Goal: Information Seeking & Learning: Find specific fact

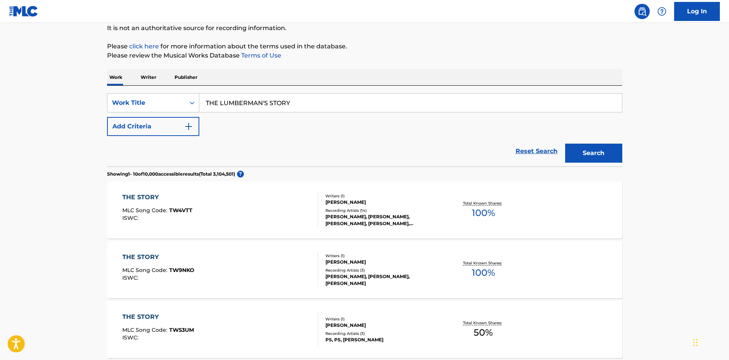
scroll to position [76, 0]
click at [329, 92] on div "SearchWithCriteria195ee56b-0fff-4a3b-87f7-8a96898f0241 Work Title THE LUMBERMAN…" at bounding box center [364, 126] width 515 height 81
click at [327, 101] on input "THE LUMBERMAN'S STORY" at bounding box center [410, 103] width 422 height 18
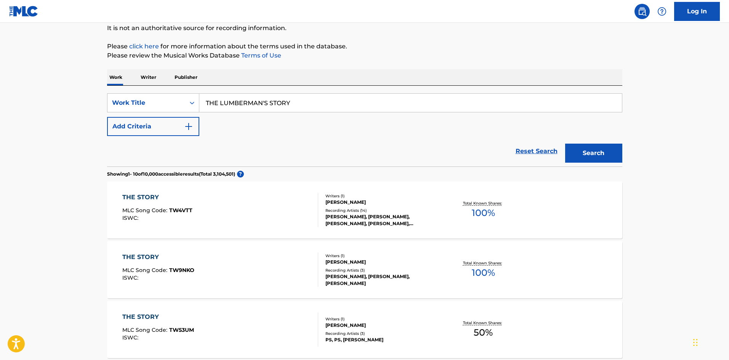
paste input "WE WERE PIRATES"
click at [596, 146] on button "Search" at bounding box center [593, 153] width 57 height 19
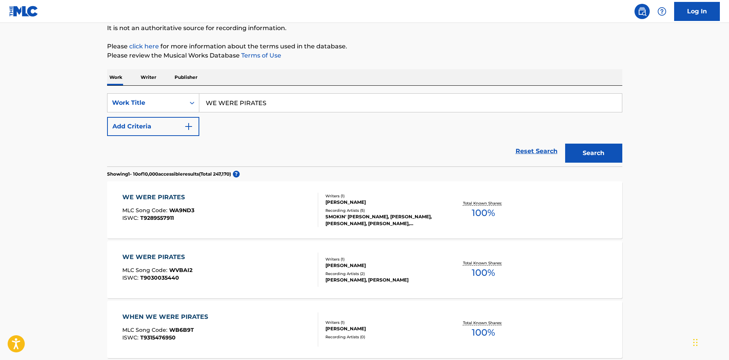
click at [270, 103] on input "WE WERE PIRATES" at bounding box center [410, 103] width 422 height 18
paste input "NO CASH OR DRUG"
click at [588, 147] on button "Search" at bounding box center [593, 153] width 57 height 19
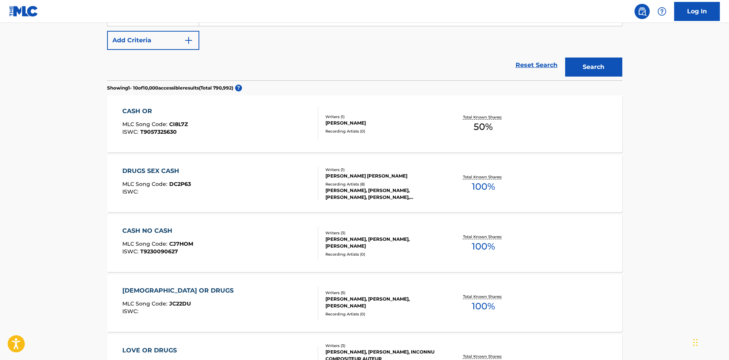
scroll to position [38, 0]
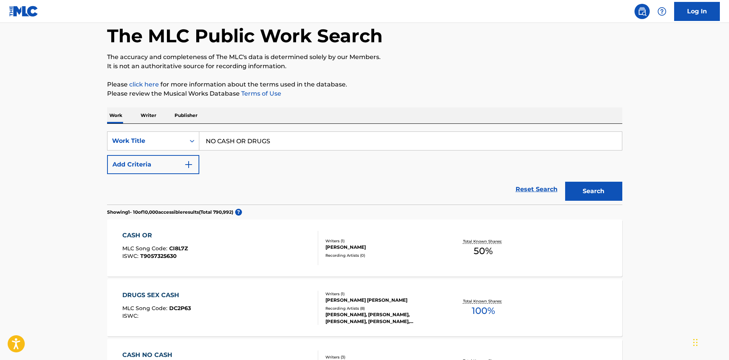
click at [283, 139] on input "NO CASH OR DRUGS" at bounding box center [410, 141] width 422 height 18
paste input "WORLD OF BLACK AND BLUE"
click at [573, 186] on button "Search" at bounding box center [593, 191] width 57 height 19
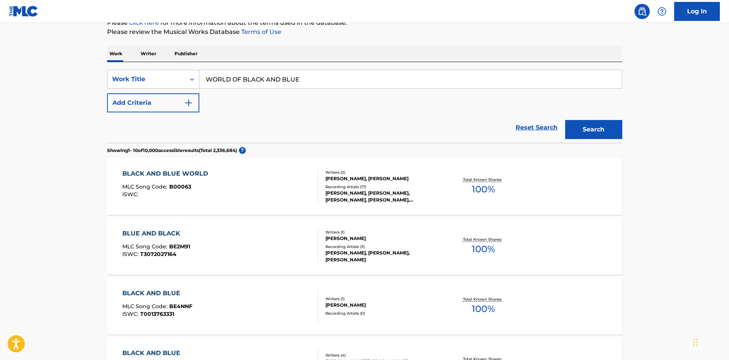
scroll to position [114, 0]
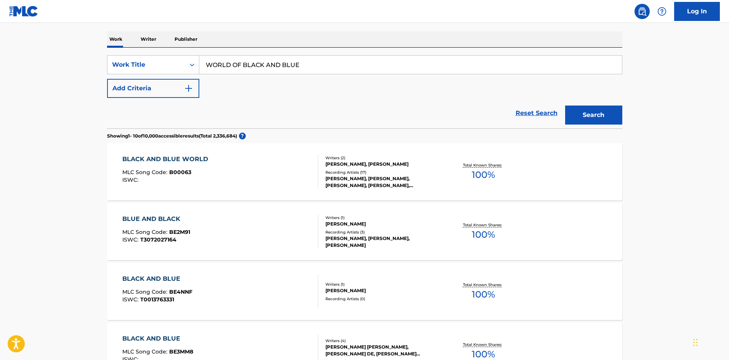
click at [286, 64] on input "WORLD OF BLACK AND BLUE" at bounding box center [410, 65] width 422 height 18
paste input "GREY [DEMOGRAPHIC_DATA]"
click at [582, 112] on button "Search" at bounding box center [593, 115] width 57 height 19
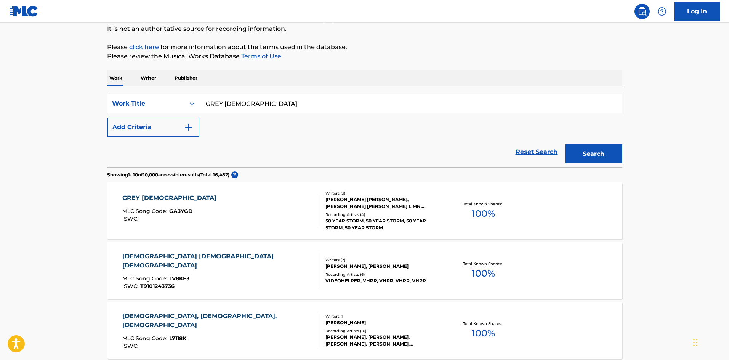
scroll to position [76, 0]
click at [312, 96] on input "GREY [DEMOGRAPHIC_DATA]" at bounding box center [410, 103] width 422 height 18
paste input "[DEMOGRAPHIC_DATA] IN [GEOGRAPHIC_DATA]"
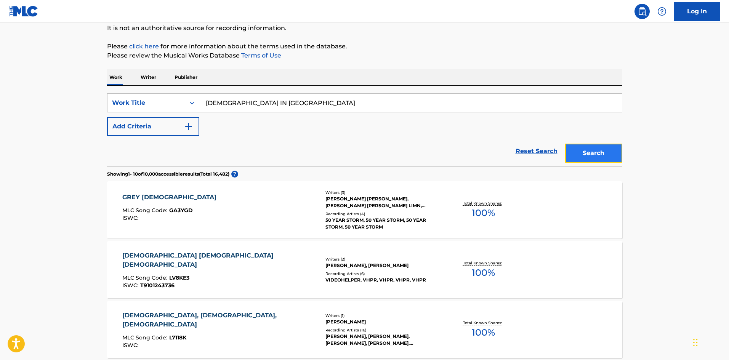
click at [595, 147] on button "Search" at bounding box center [593, 153] width 57 height 19
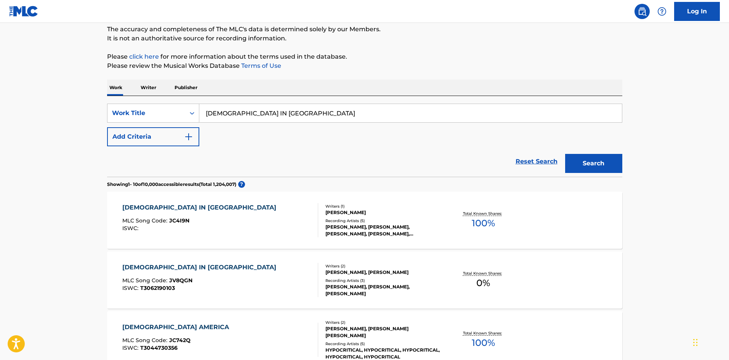
scroll to position [38, 0]
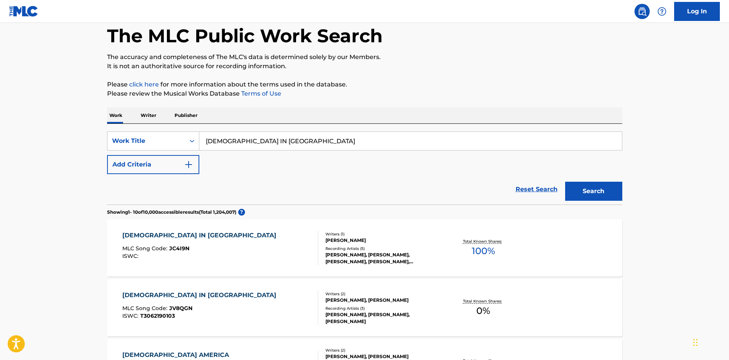
click at [286, 137] on input "[DEMOGRAPHIC_DATA] IN [GEOGRAPHIC_DATA]" at bounding box center [410, 141] width 422 height 18
paste input "black sun blues"
type input "black sun blues"
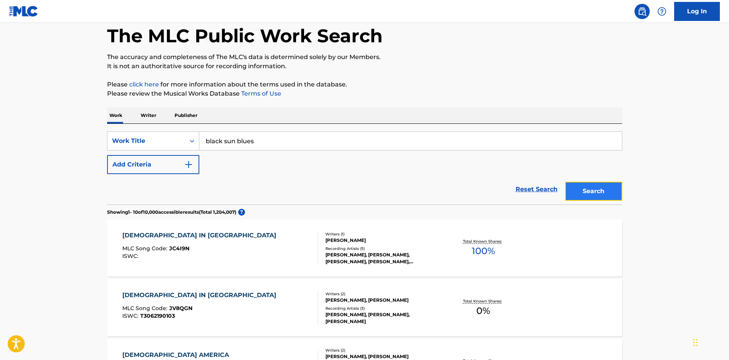
click at [603, 195] on button "Search" at bounding box center [593, 191] width 57 height 19
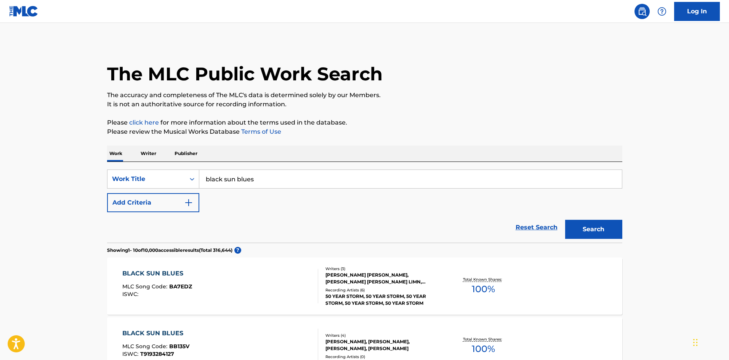
scroll to position [76, 0]
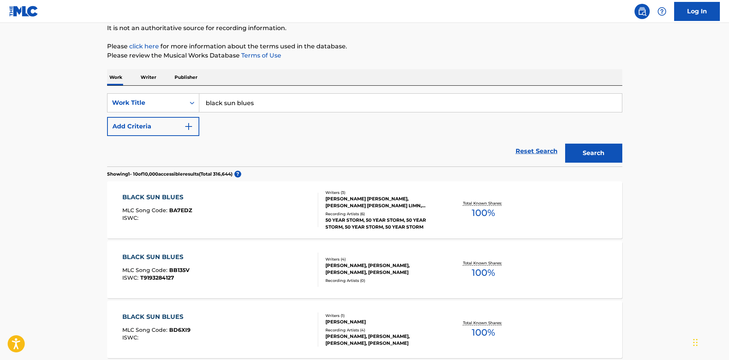
click at [233, 219] on div "BLACK SUN BLUES MLC Song Code : BA7EDZ ISWC :" at bounding box center [220, 210] width 196 height 34
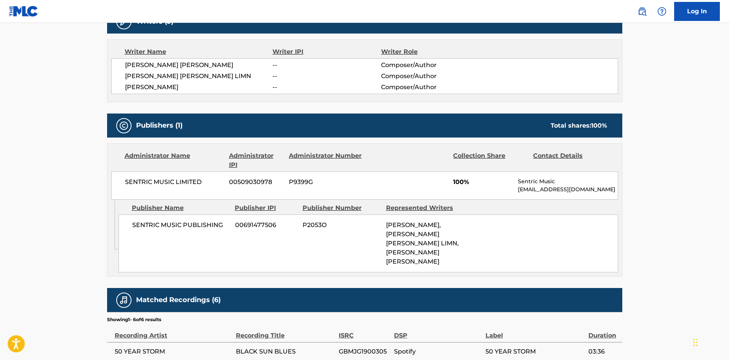
scroll to position [114, 0]
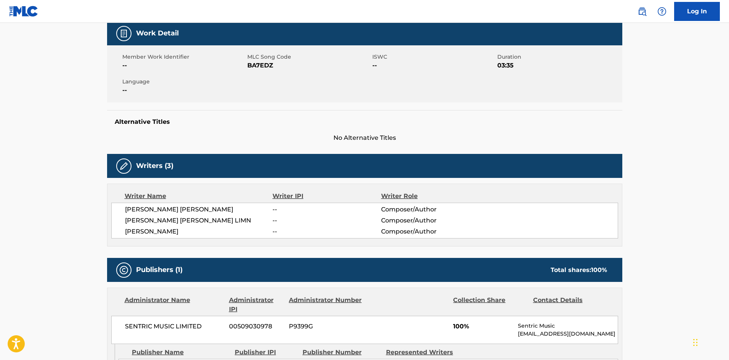
click at [262, 58] on span "MLC Song Code" at bounding box center [308, 57] width 123 height 8
click at [263, 67] on span "BA7EDZ" at bounding box center [308, 65] width 123 height 9
copy span "BA7EDZ"
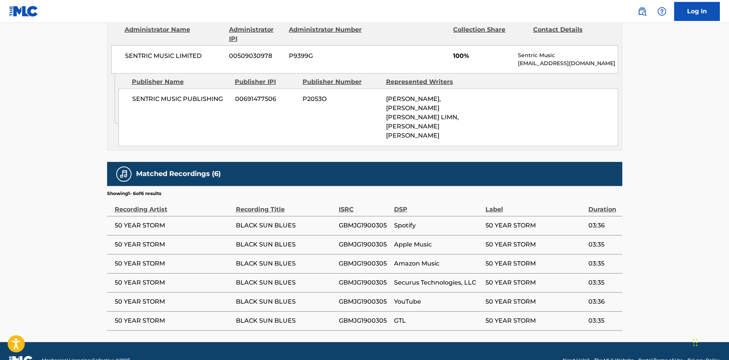
scroll to position [385, 0]
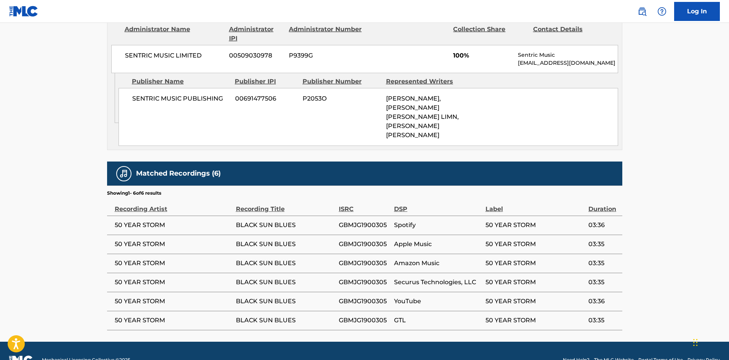
click at [354, 221] on span "GBMJG1900305" at bounding box center [364, 225] width 51 height 9
copy span "GBMJG1900305"
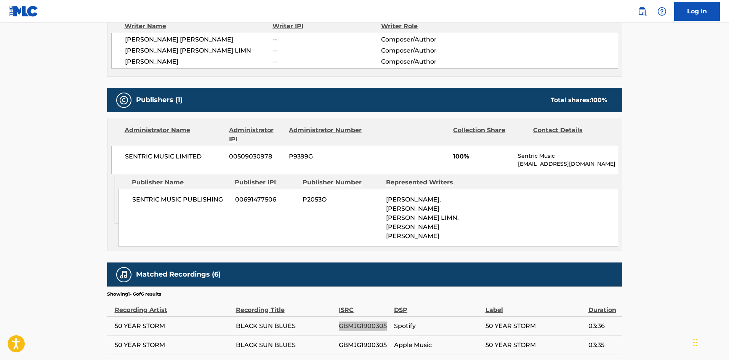
scroll to position [271, 0]
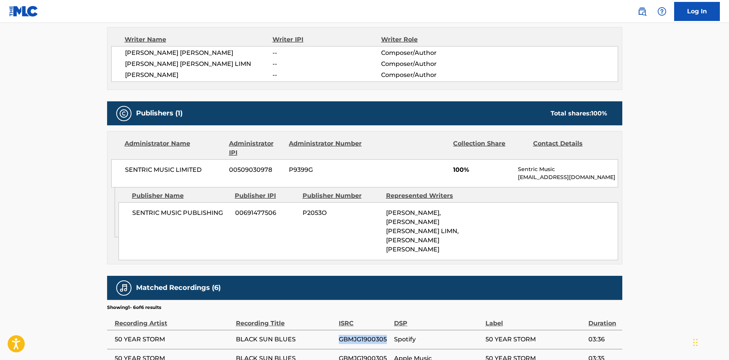
click at [202, 209] on span "SENTRIC MUSIC PUBLISHING" at bounding box center [180, 212] width 97 height 9
copy div "SENTRIC MUSIC PUBLISHING"
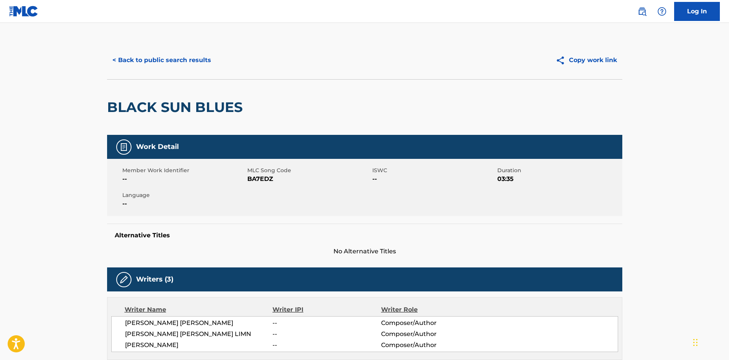
scroll to position [0, 0]
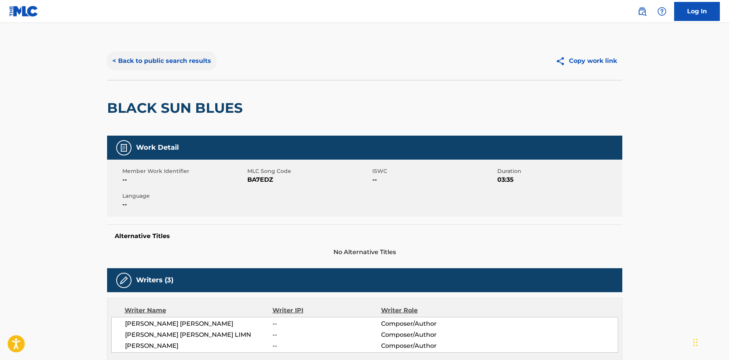
click at [169, 61] on button "< Back to public search results" at bounding box center [161, 60] width 109 height 19
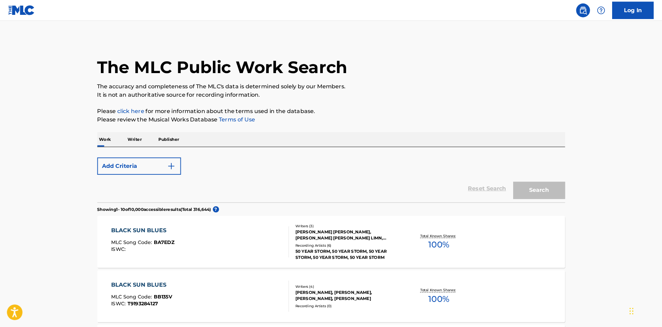
scroll to position [76, 0]
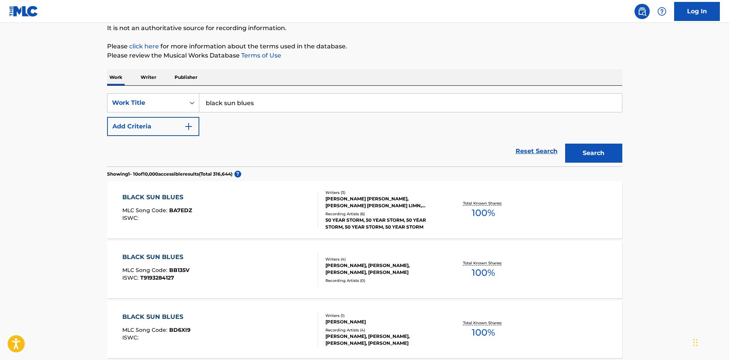
click at [237, 101] on input "black sun blues" at bounding box center [410, 103] width 422 height 18
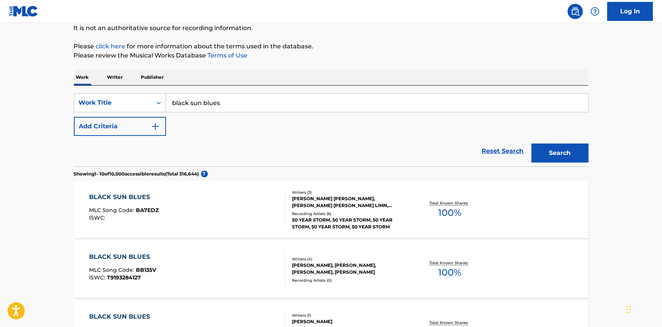
paste input "GREY [DEMOGRAPHIC_DATA]"
type input "GREY [DEMOGRAPHIC_DATA]"
click at [576, 155] on button "Search" at bounding box center [560, 153] width 57 height 19
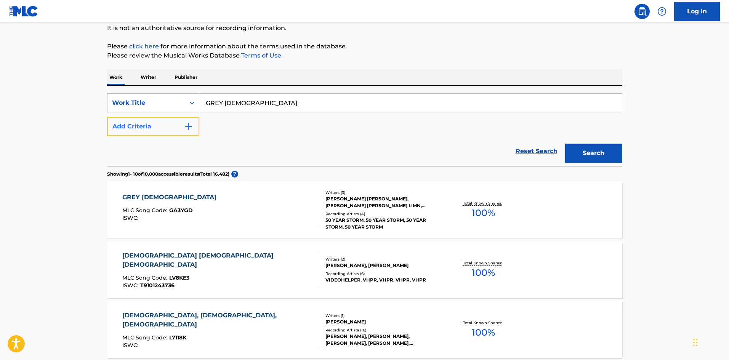
click at [181, 125] on button "Add Criteria" at bounding box center [153, 126] width 92 height 19
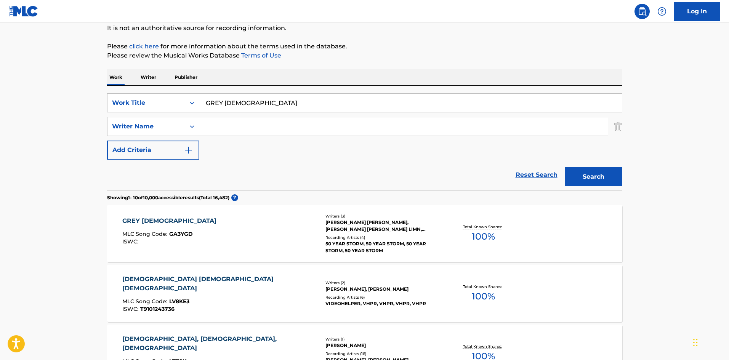
click at [226, 127] on input "Search Form" at bounding box center [403, 126] width 408 height 18
click at [174, 233] on span "GA3YGD" at bounding box center [181, 233] width 24 height 7
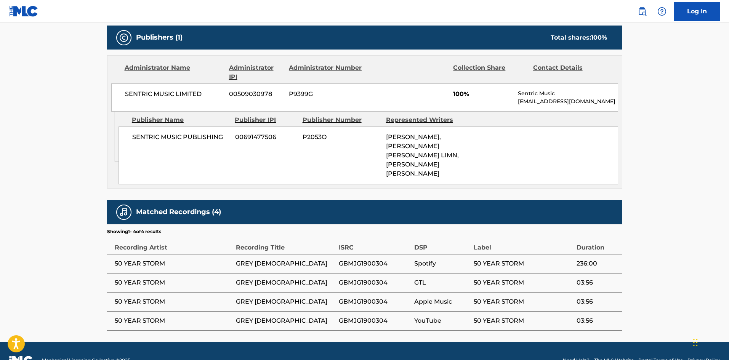
scroll to position [347, 0]
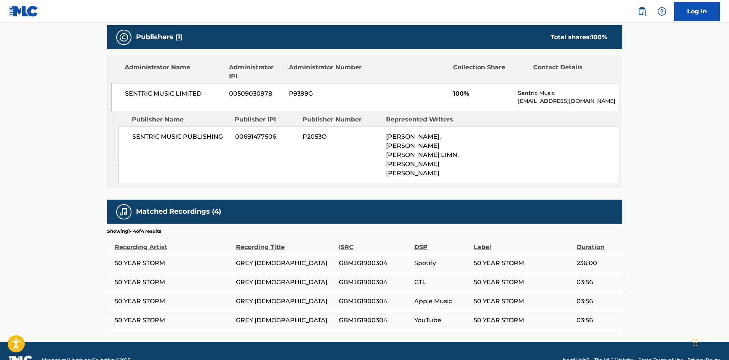
scroll to position [76, 0]
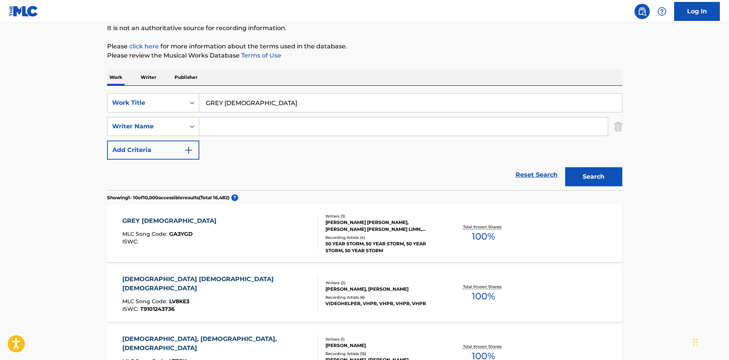
click at [271, 124] on input "Search Form" at bounding box center [403, 126] width 408 height 18
type input "LIMN"
click at [565, 167] on button "Search" at bounding box center [593, 176] width 57 height 19
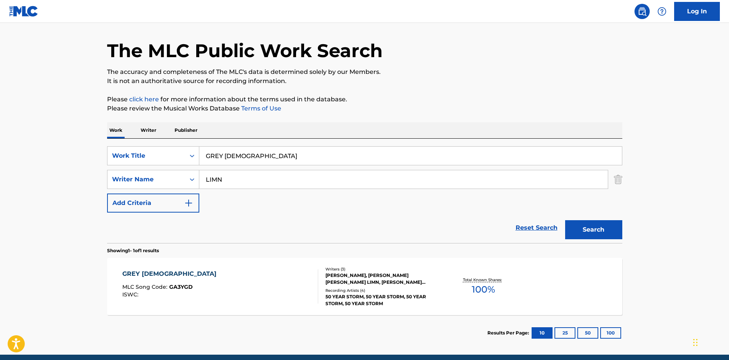
scroll to position [54, 0]
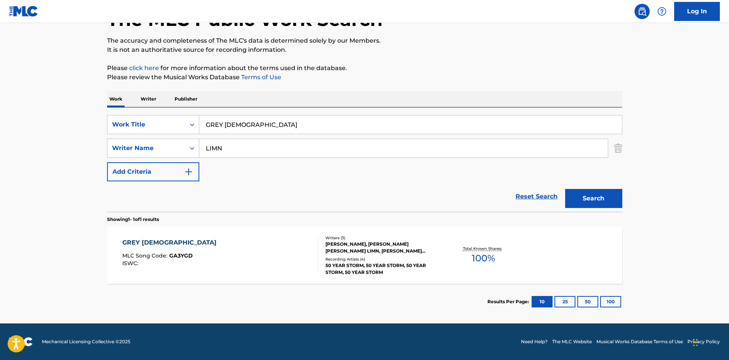
click at [272, 249] on div "GREY [DEMOGRAPHIC_DATA] MLC Song Code : GA3YGD ISWC :" at bounding box center [220, 255] width 196 height 34
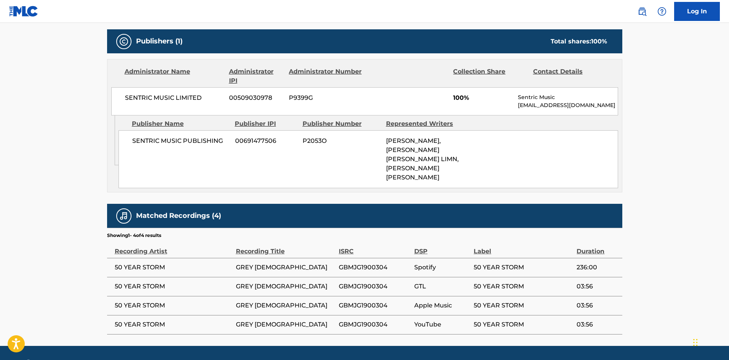
scroll to position [347, 0]
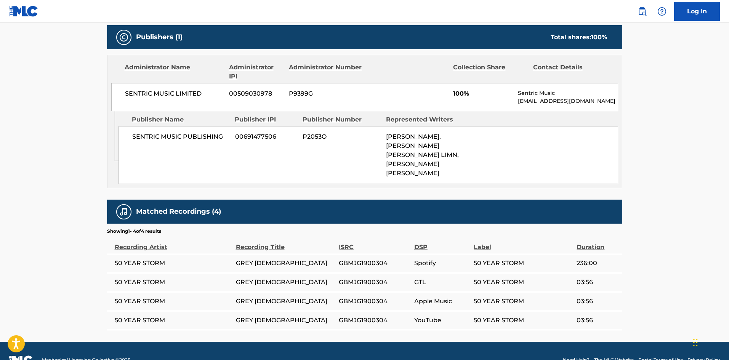
click at [370, 259] on span "GBMJG1900304" at bounding box center [375, 263] width 72 height 9
copy span "GBMJG1900304"
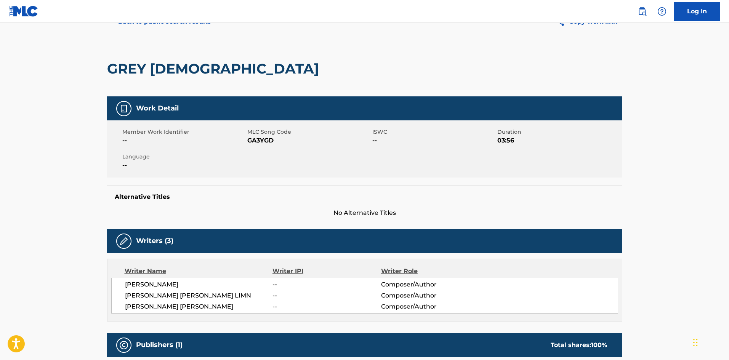
scroll to position [0, 0]
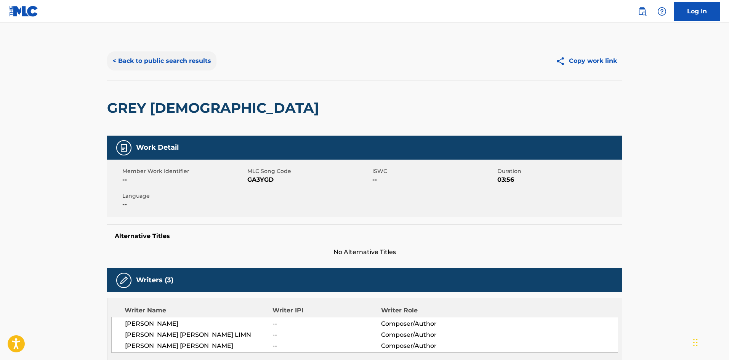
click at [177, 62] on button "< Back to public search results" at bounding box center [161, 60] width 109 height 19
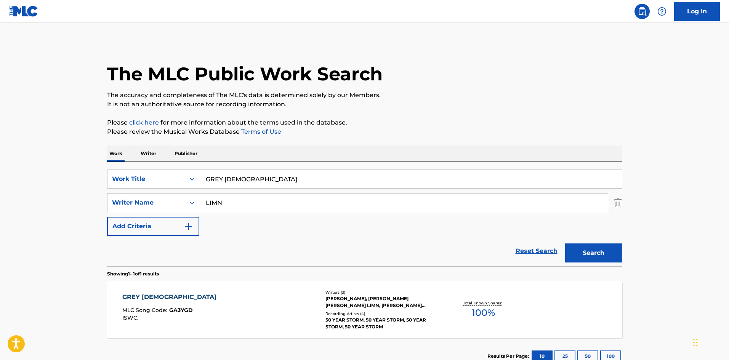
scroll to position [11, 0]
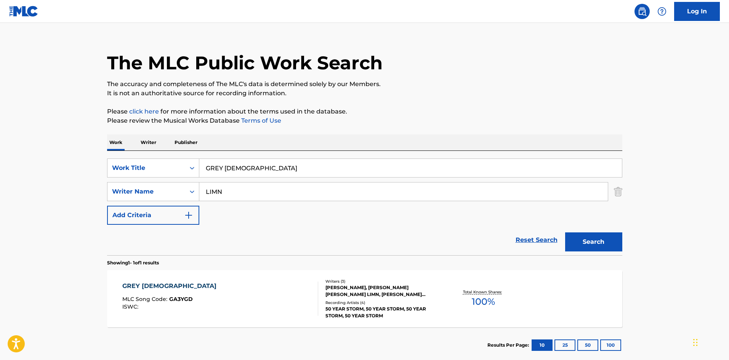
click at [277, 166] on input "GREY [DEMOGRAPHIC_DATA]" at bounding box center [410, 168] width 422 height 18
type input "THE HARM"
click at [565, 232] on button "Search" at bounding box center [593, 241] width 57 height 19
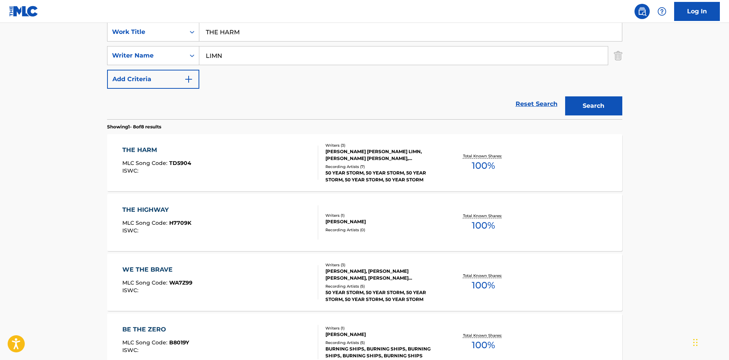
scroll to position [152, 0]
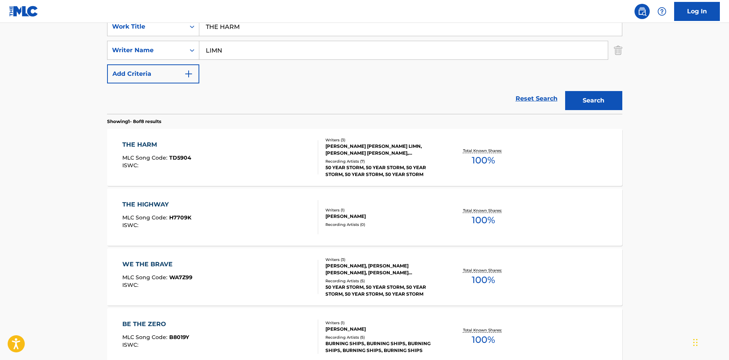
click at [277, 154] on div "THE HARM MLC Song Code : TD5904 ISWC :" at bounding box center [220, 157] width 196 height 34
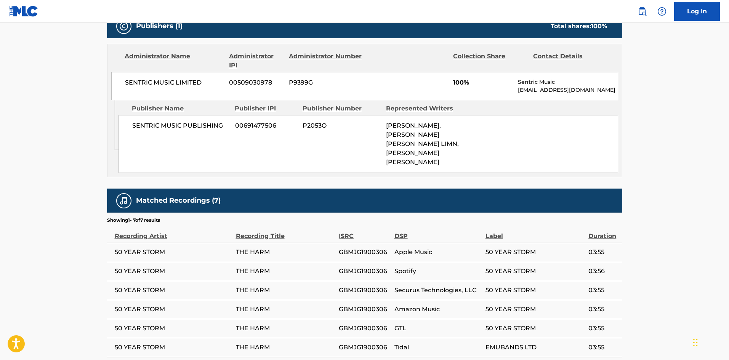
scroll to position [404, 0]
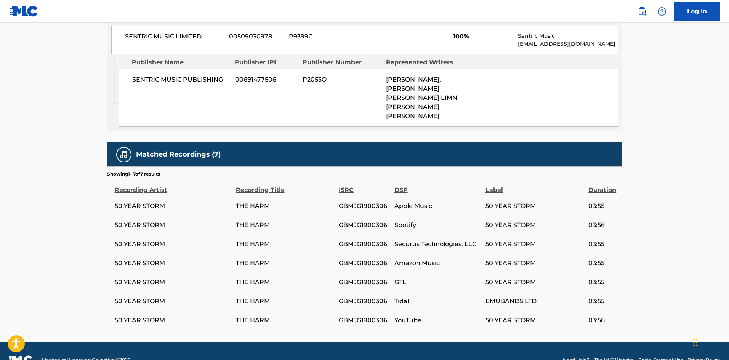
click at [381, 201] on span "GBMJG1900306" at bounding box center [365, 205] width 52 height 9
copy span "GBMJG1900306"
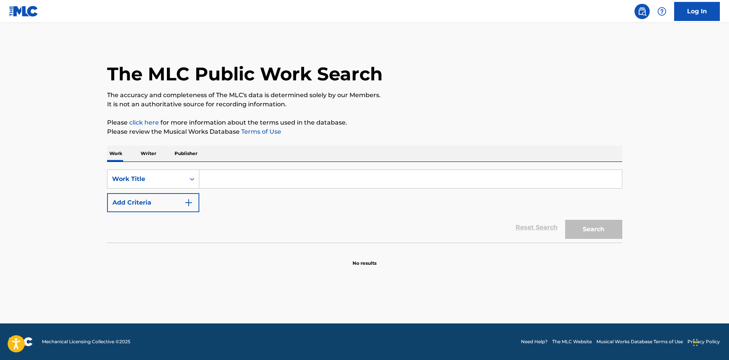
click at [199, 183] on input "Search Form" at bounding box center [410, 179] width 422 height 18
type input "BREAKING THE WAVES"
click at [177, 192] on div "SearchWithCriteria09ca7ce1-f76e-405b-a5a9-4b8d3f687f7b Work Title BREAKING THE …" at bounding box center [364, 190] width 515 height 43
click at [165, 212] on div "Reset Search Search" at bounding box center [364, 227] width 515 height 30
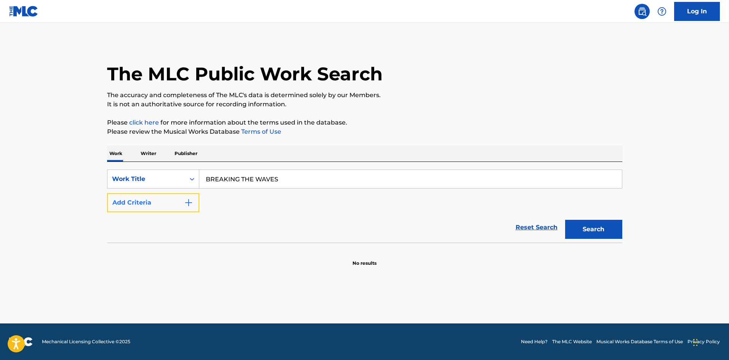
click at [182, 201] on button "Add Criteria" at bounding box center [153, 202] width 92 height 19
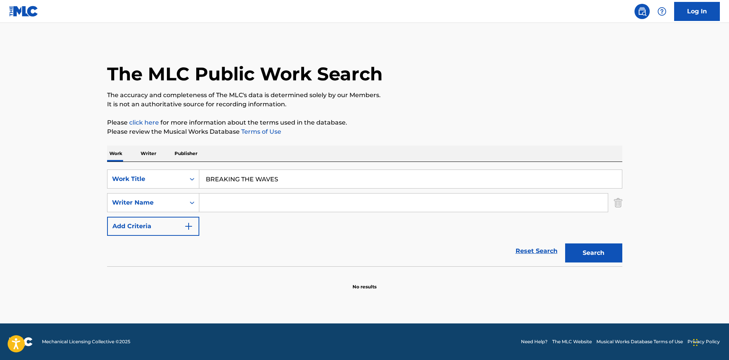
click at [230, 196] on input "Search Form" at bounding box center [403, 202] width 408 height 18
type input "RYD"
click at [576, 245] on button "Search" at bounding box center [593, 252] width 57 height 19
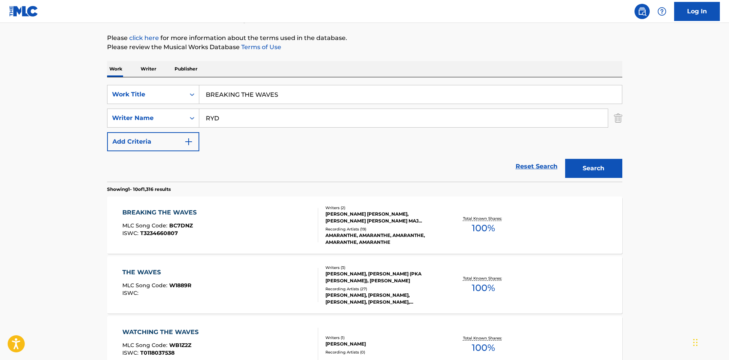
scroll to position [190, 0]
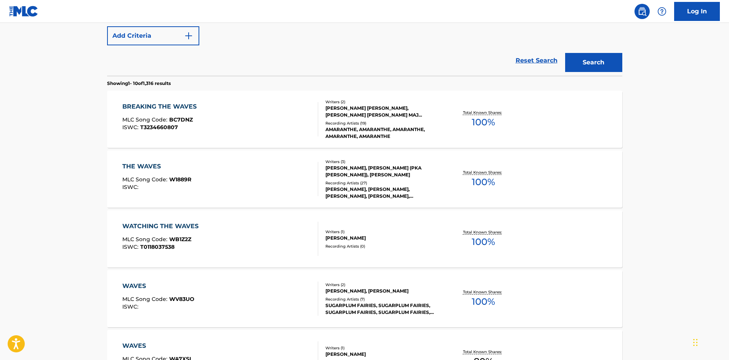
click at [209, 108] on div "BREAKING THE WAVES MLC Song Code : BC7DNZ ISWC : T3234660807" at bounding box center [220, 119] width 196 height 34
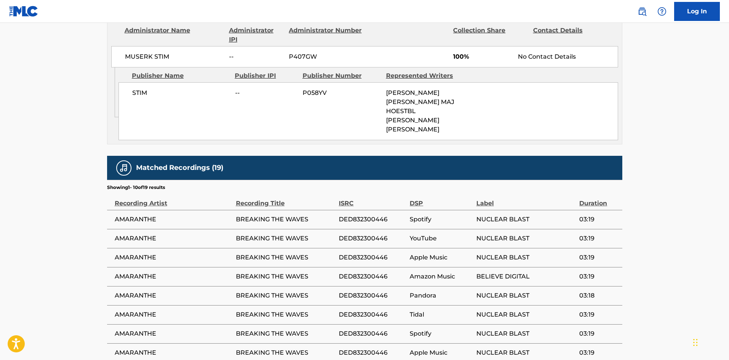
scroll to position [267, 0]
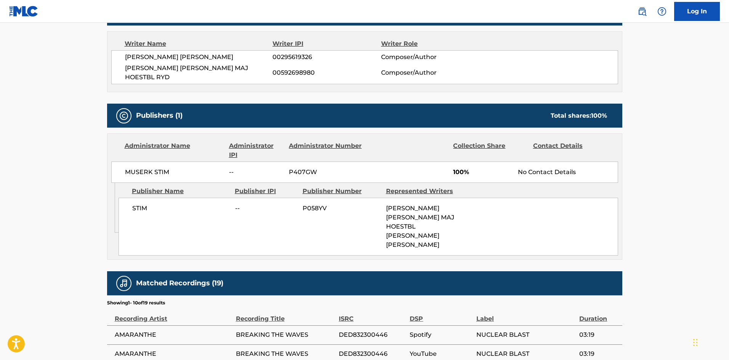
click at [173, 56] on span "OLOF NILS MORCK" at bounding box center [199, 57] width 148 height 9
click at [246, 66] on span "ELISE HANNA ISABELL MAJ HOESTBL RYD" at bounding box center [199, 73] width 148 height 18
copy span "RYD"
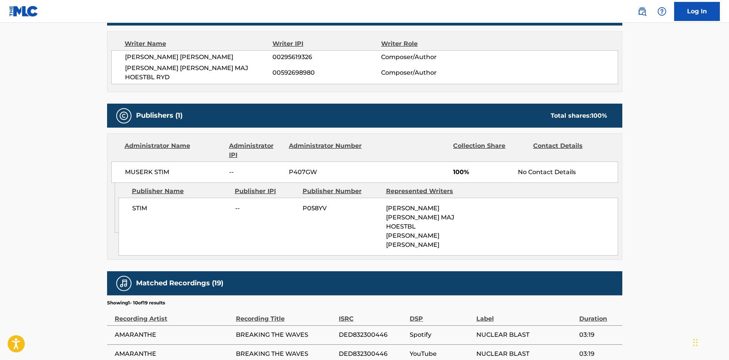
click at [174, 55] on span "OLOF NILS MORCK" at bounding box center [199, 57] width 148 height 9
copy span "MORCK"
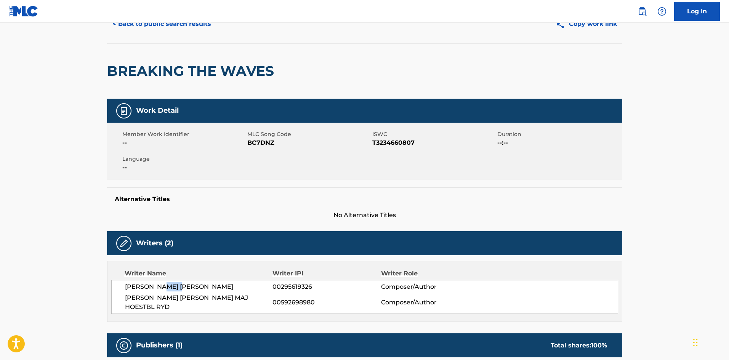
scroll to position [0, 0]
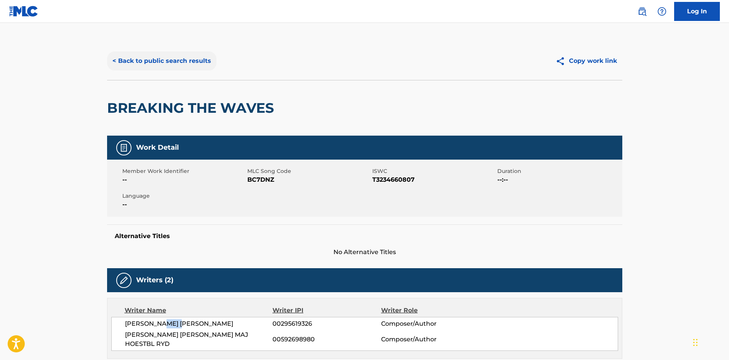
click at [169, 63] on button "< Back to public search results" at bounding box center [161, 60] width 109 height 19
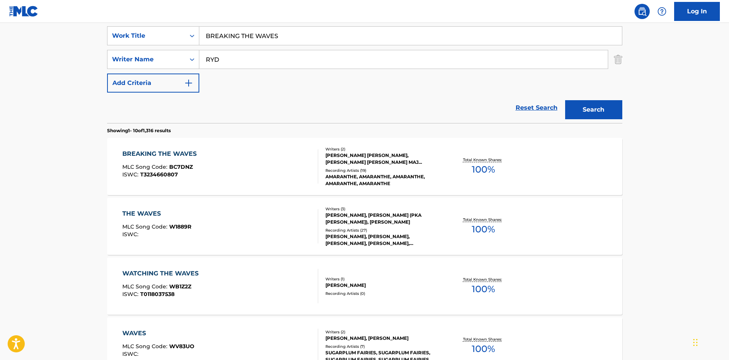
scroll to position [43, 0]
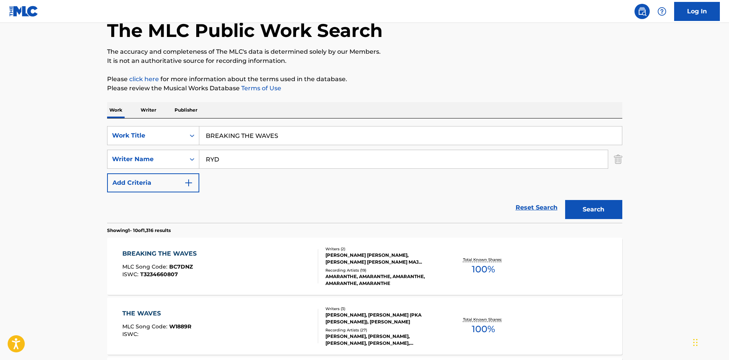
click at [240, 136] on input "BREAKING THE WAVES" at bounding box center [410, 135] width 422 height 18
type input "COMO TU"
type input "ORTIZ PAZ"
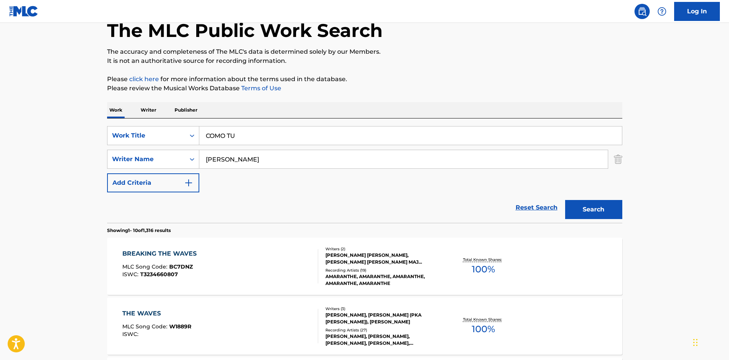
click at [565, 200] on button "Search" at bounding box center [593, 209] width 57 height 19
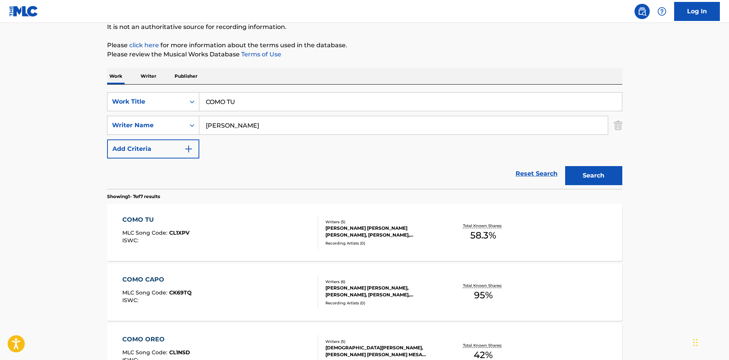
scroll to position [190, 0]
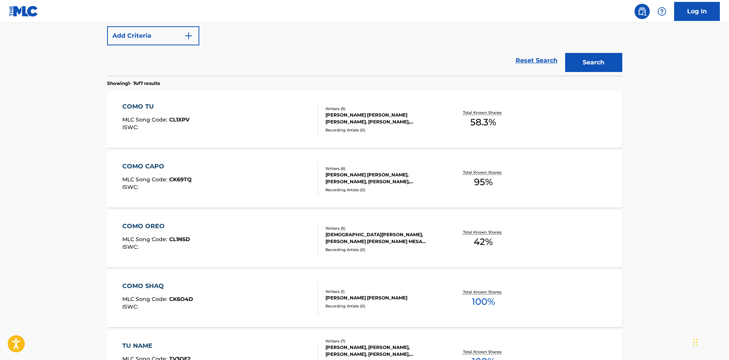
click at [283, 121] on div "COMO TU MLC Song Code : CL1XPV ISWC :" at bounding box center [220, 119] width 196 height 34
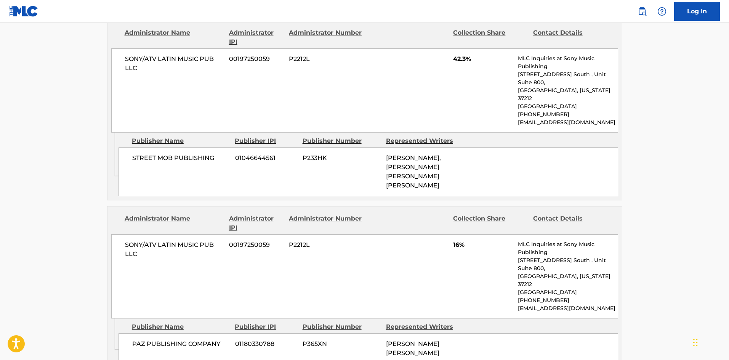
scroll to position [395, 0]
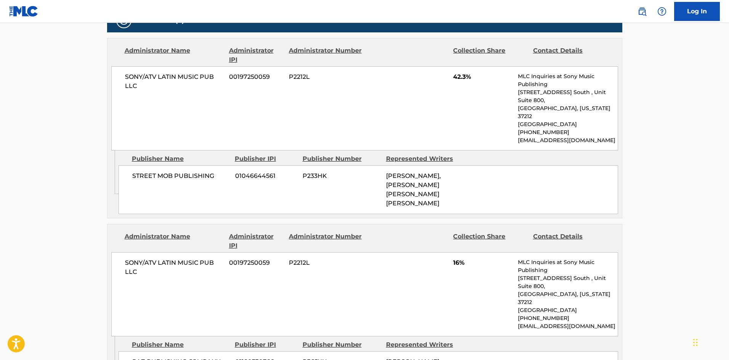
drag, startPoint x: 375, startPoint y: 254, endPoint x: 379, endPoint y: 253, distance: 4.3
click at [376, 253] on div "SONY/ATV LATIN MUSIC PUB LLC 00197250059 P2212L 16% MLC Inquiries at Sony Music…" at bounding box center [364, 294] width 507 height 84
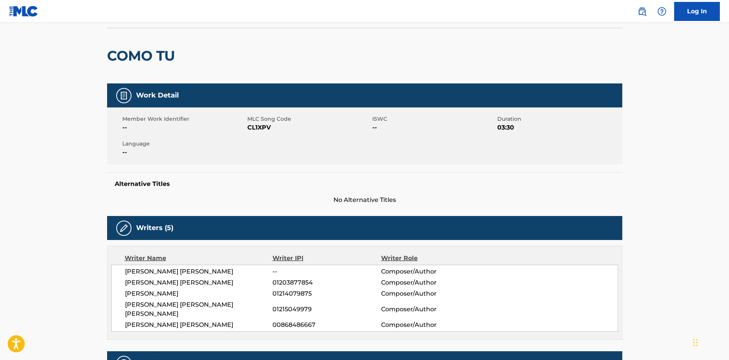
scroll to position [0, 0]
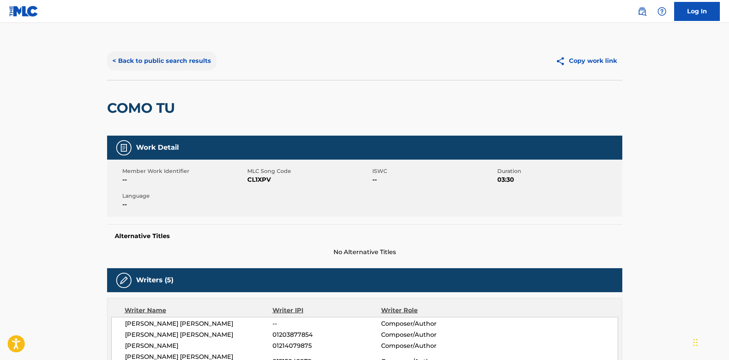
click at [153, 62] on button "< Back to public search results" at bounding box center [161, 60] width 109 height 19
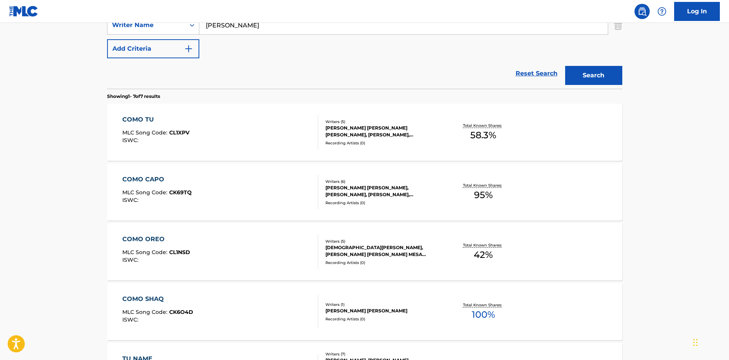
scroll to position [82, 0]
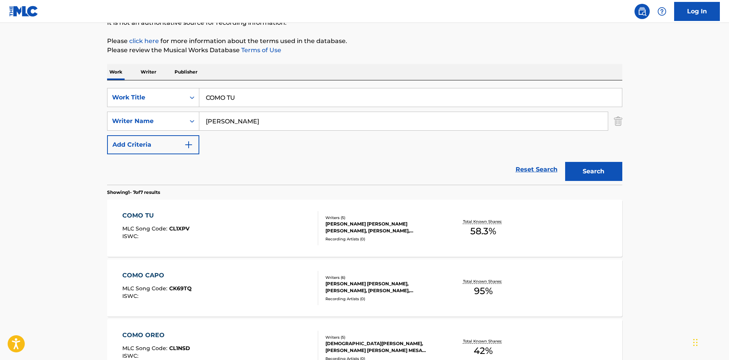
click at [224, 95] on input "COMO TU" at bounding box center [410, 97] width 422 height 18
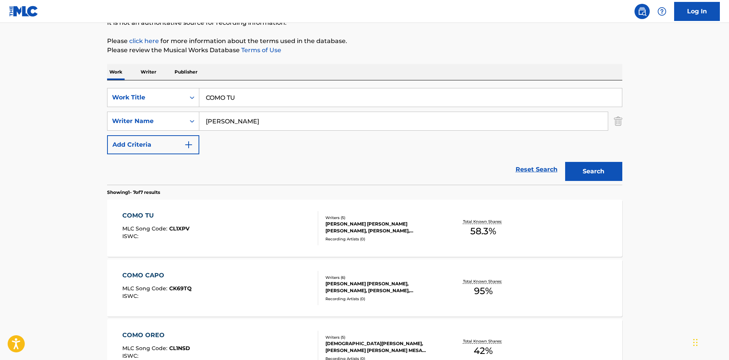
type input "n"
type input "N"
type input "ANSIEDAD"
click at [565, 162] on button "Search" at bounding box center [593, 171] width 57 height 19
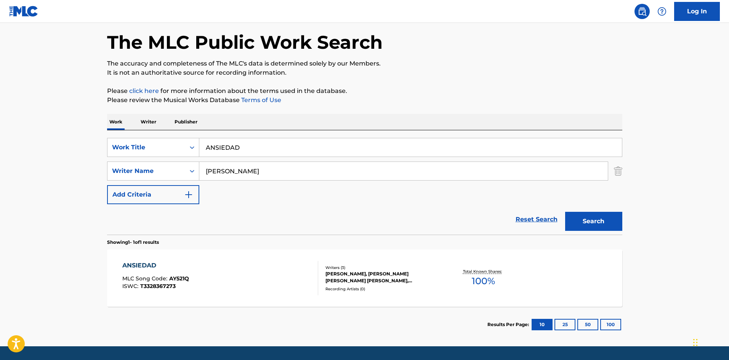
scroll to position [54, 0]
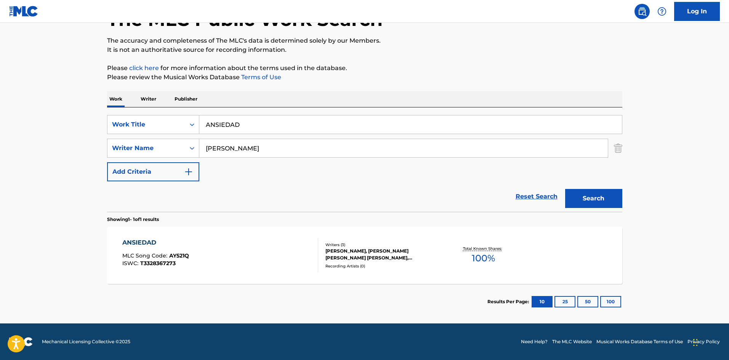
click at [258, 239] on div "ANSIEDAD MLC Song Code : AY521Q ISWC : T3328367273" at bounding box center [220, 255] width 196 height 34
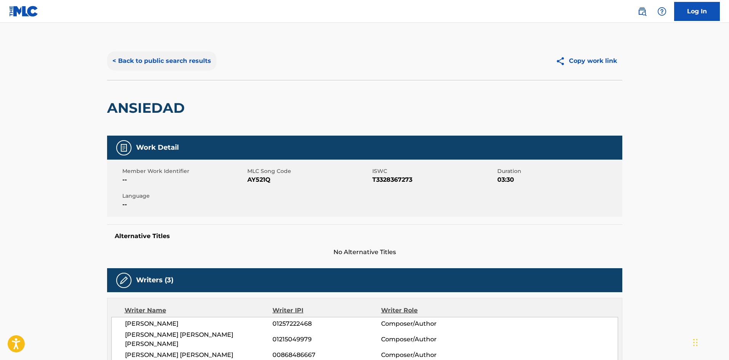
click at [184, 70] on button "< Back to public search results" at bounding box center [161, 60] width 109 height 19
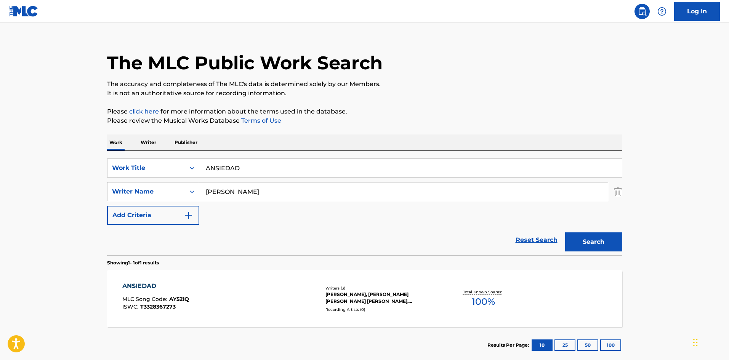
click at [265, 170] on input "ANSIEDAD" at bounding box center [410, 168] width 422 height 18
paste input "rmenta"
click at [243, 187] on input "ORTIZ PAZ" at bounding box center [403, 191] width 408 height 18
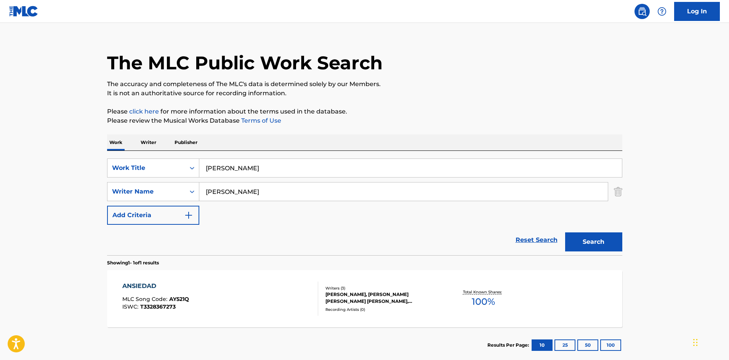
click at [243, 187] on input "ORTIZ PAZ" at bounding box center [403, 191] width 408 height 18
click at [230, 172] on input "Armenta" at bounding box center [410, 168] width 422 height 18
type input "MARLBORO ROJO"
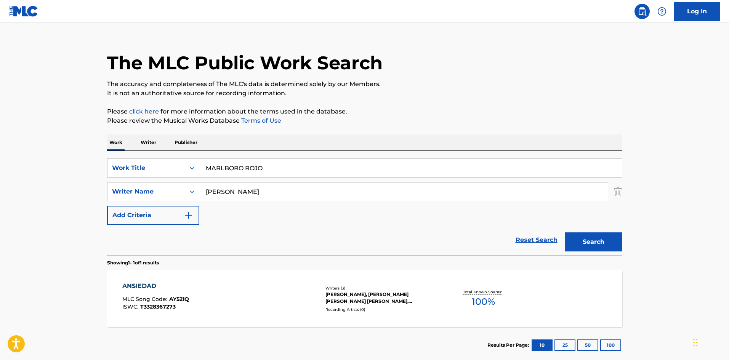
click at [565, 232] on button "Search" at bounding box center [593, 241] width 57 height 19
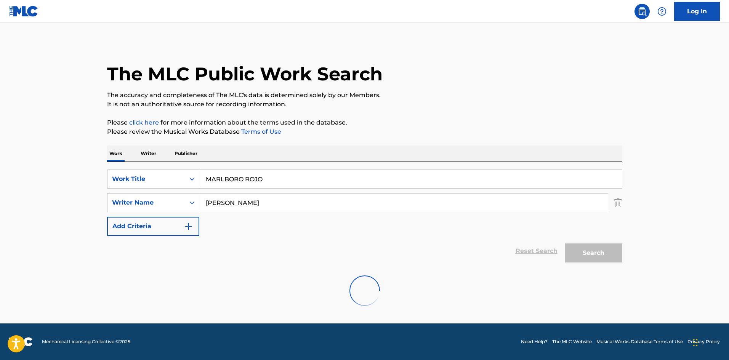
scroll to position [0, 0]
type input "ARMENTA"
click at [565, 243] on button "Search" at bounding box center [593, 252] width 57 height 19
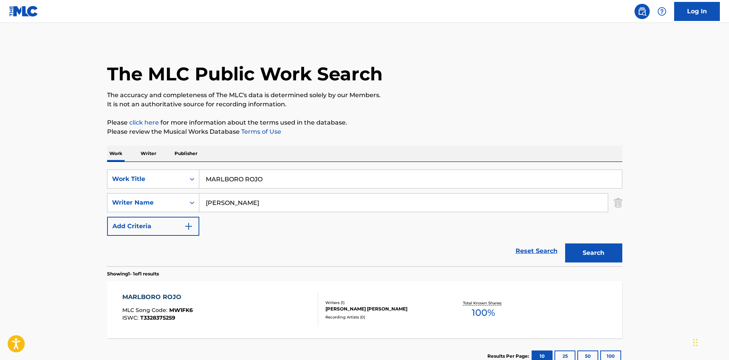
click at [253, 294] on div "MARLBORO ROJO MLC Song Code : MW1FK6 ISWC : T3328375259" at bounding box center [220, 310] width 196 height 34
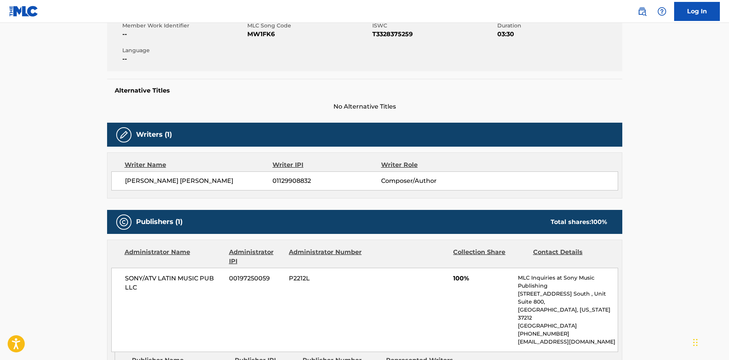
scroll to position [12, 0]
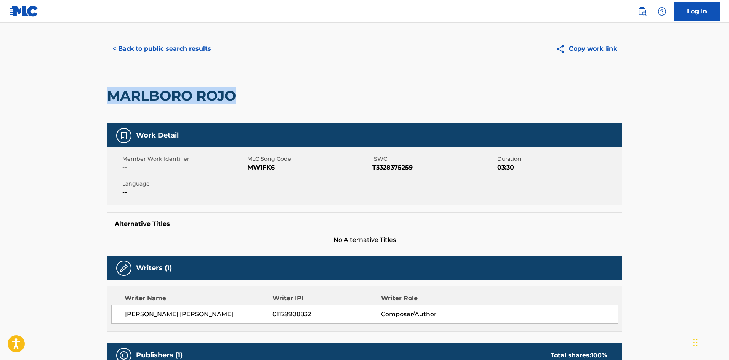
drag, startPoint x: 274, startPoint y: 102, endPoint x: 107, endPoint y: 108, distance: 167.3
click at [107, 108] on div "MARLBORO ROJO" at bounding box center [364, 96] width 515 height 56
copy h2 "MARLBORO ROJO"
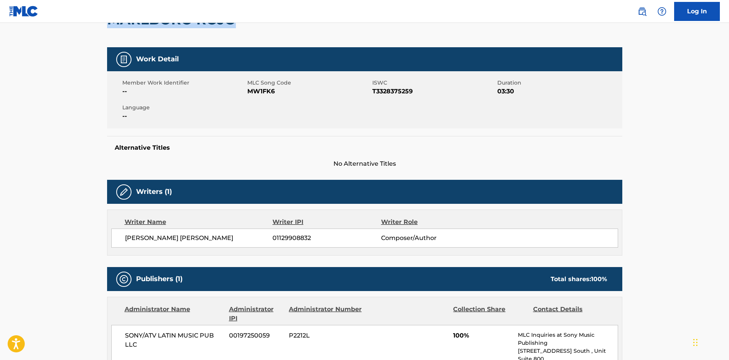
scroll to position [0, 0]
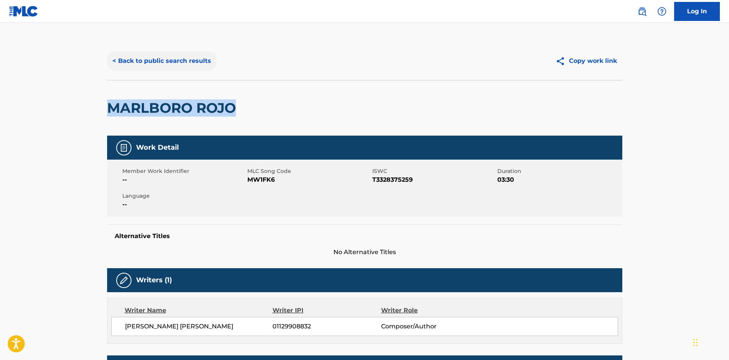
click at [165, 64] on button "< Back to public search results" at bounding box center [161, 60] width 109 height 19
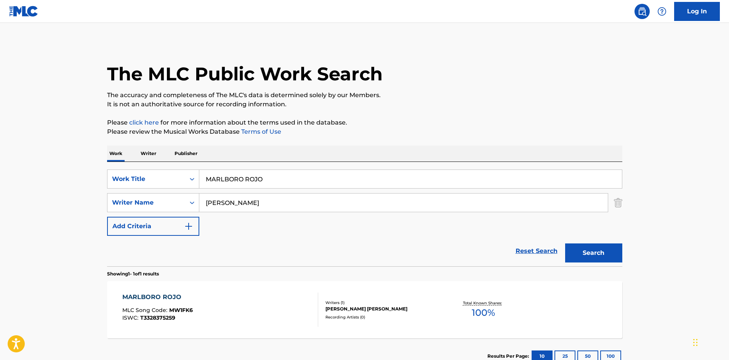
click at [308, 174] on input "MARLBORO ROJO" at bounding box center [410, 179] width 422 height 18
type input "TU SANCHO"
click at [565, 243] on button "Search" at bounding box center [593, 252] width 57 height 19
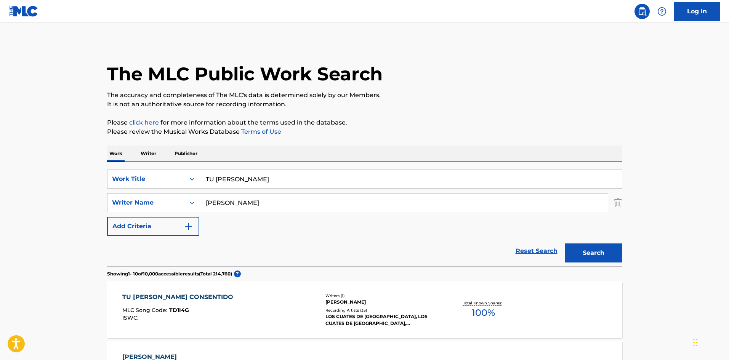
type input "ORTIZ PAZ"
click at [565, 243] on button "Search" at bounding box center [593, 252] width 57 height 19
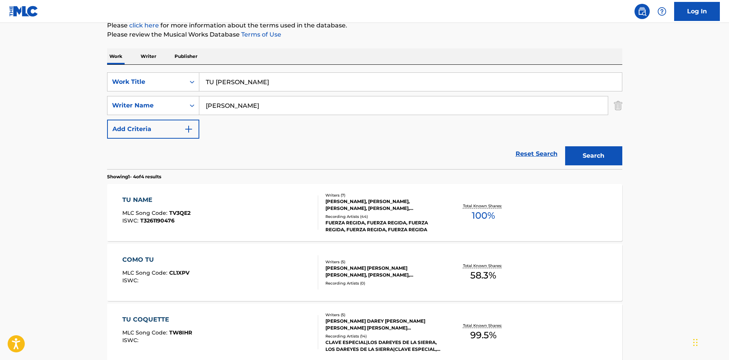
scroll to position [114, 0]
